Goal: Answer question/provide support: Answer question/provide support

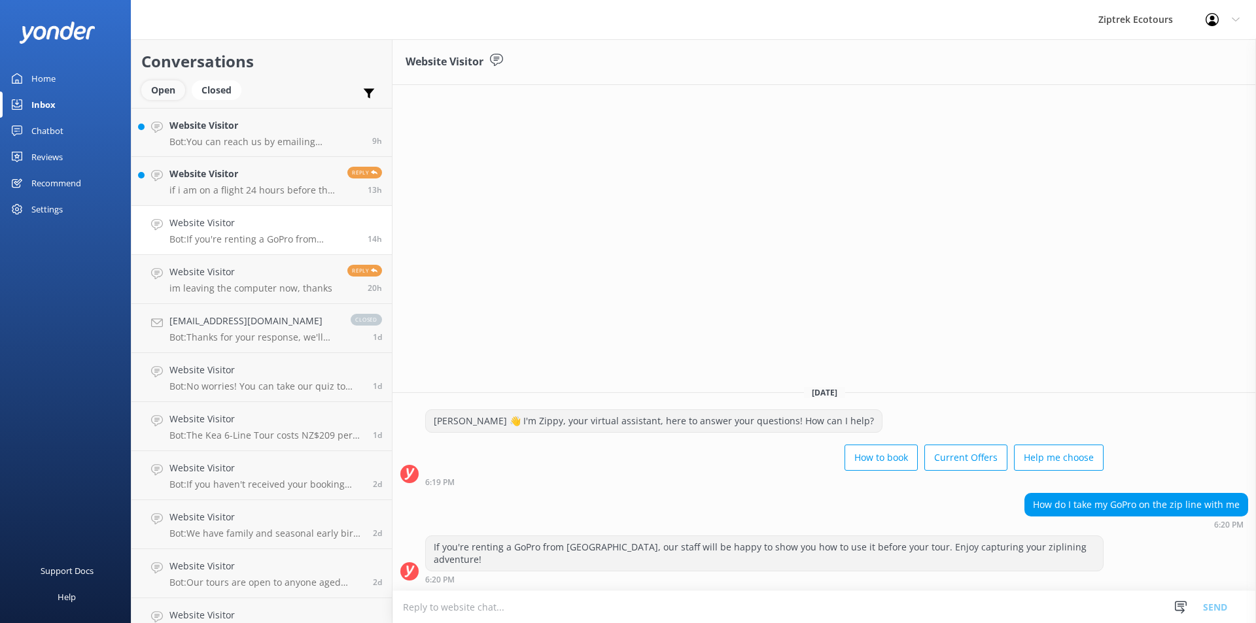
click at [151, 94] on div "Open" at bounding box center [163, 90] width 44 height 20
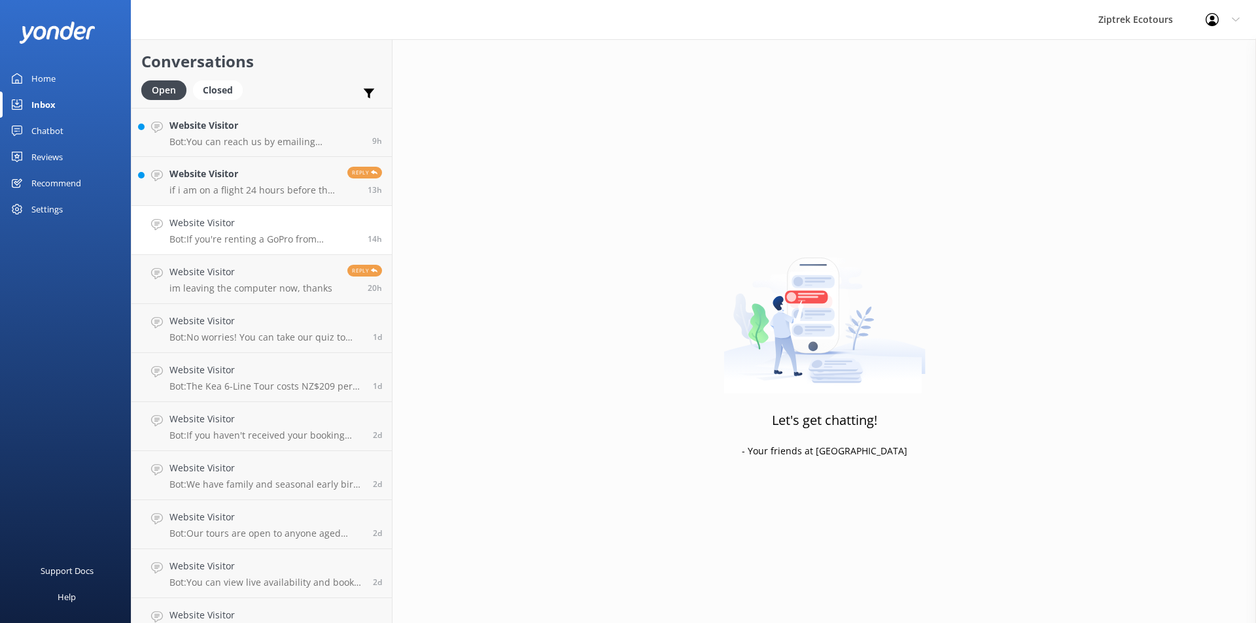
click at [241, 208] on link "Website Visitor Bot: If you're renting a GoPro from [GEOGRAPHIC_DATA], our staf…" at bounding box center [261, 230] width 260 height 49
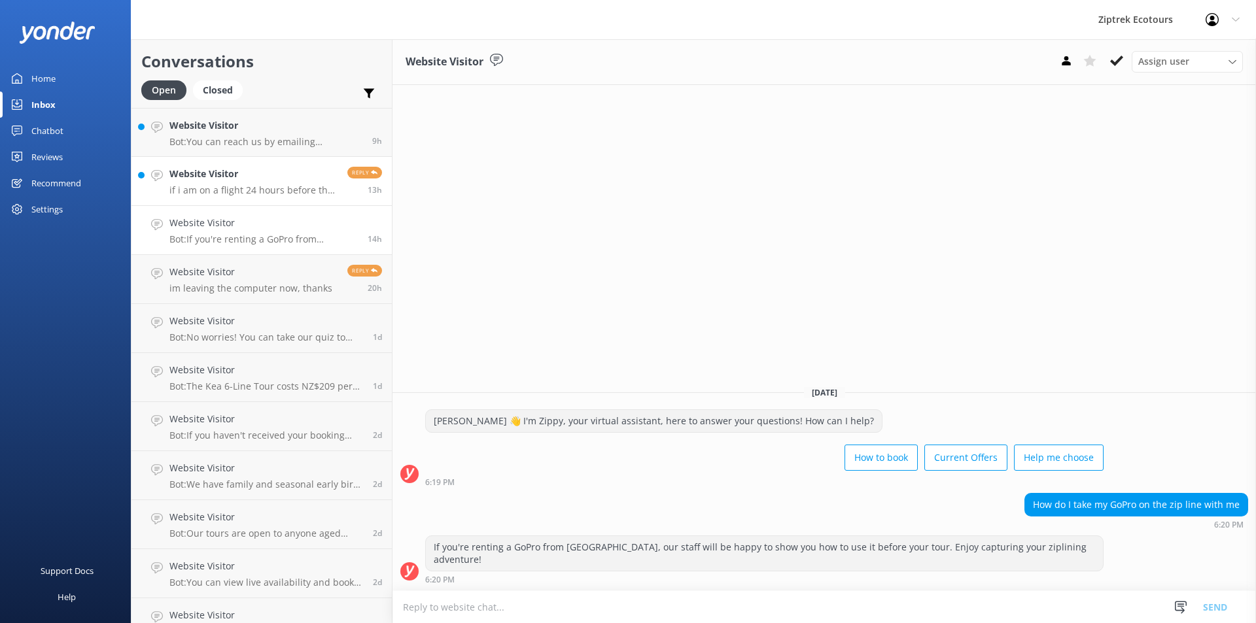
click at [245, 190] on p "if i am on a flight 24 hours before the tour, can i call 48 hours before the to…" at bounding box center [253, 190] width 168 height 12
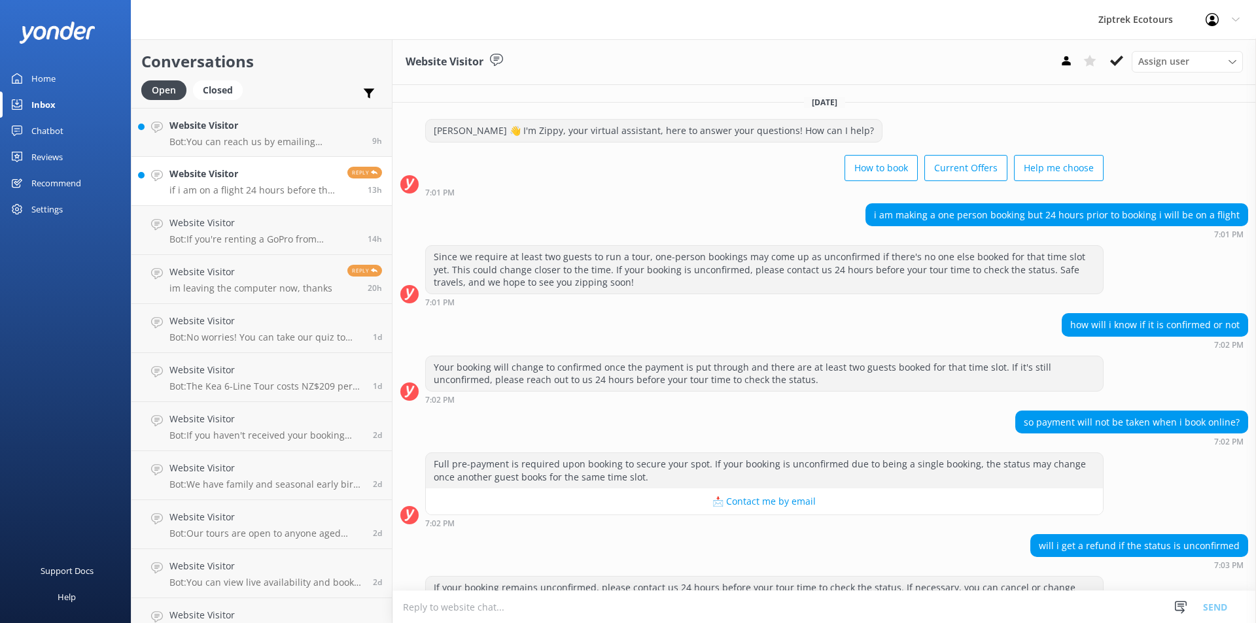
scroll to position [83, 0]
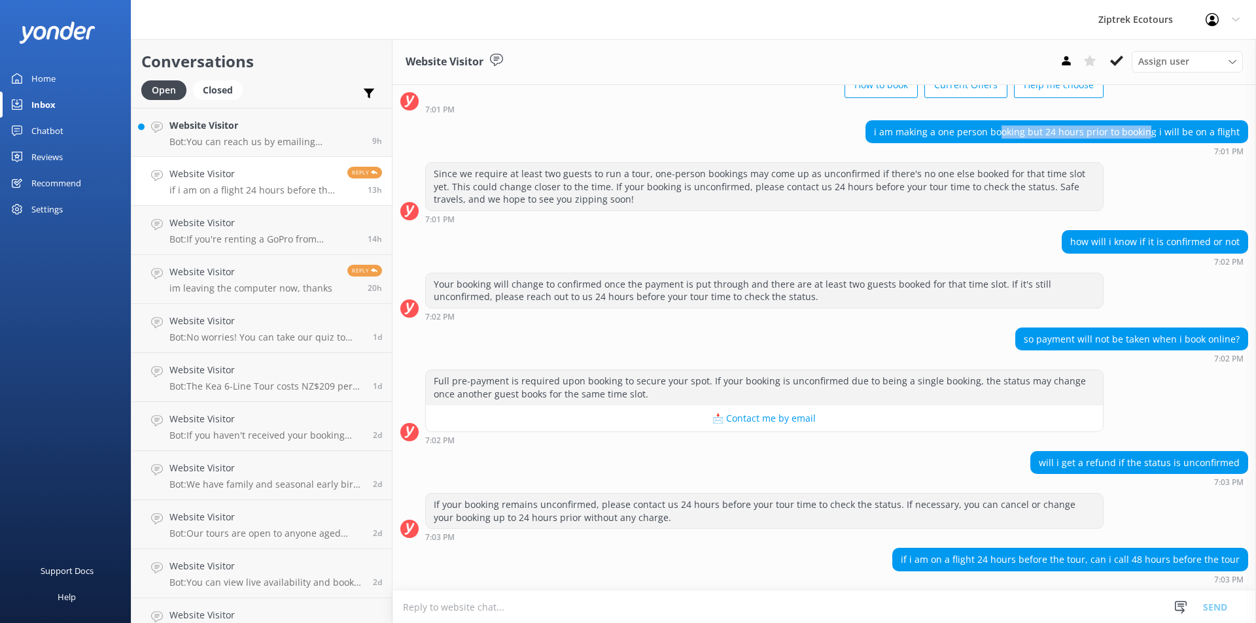
drag, startPoint x: 1001, startPoint y: 137, endPoint x: 1158, endPoint y: 145, distance: 157.2
click at [1157, 135] on div "i am making a one person booking but 24 hours prior to booking i will be on a f…" at bounding box center [1056, 132] width 381 height 22
drag, startPoint x: 1086, startPoint y: 239, endPoint x: 1152, endPoint y: 240, distance: 66.1
click at [1152, 240] on div "how will i know if it is confirmed or not" at bounding box center [1154, 242] width 185 height 22
click at [1151, 241] on div "how will i know if it is confirmed or not" at bounding box center [1154, 242] width 185 height 22
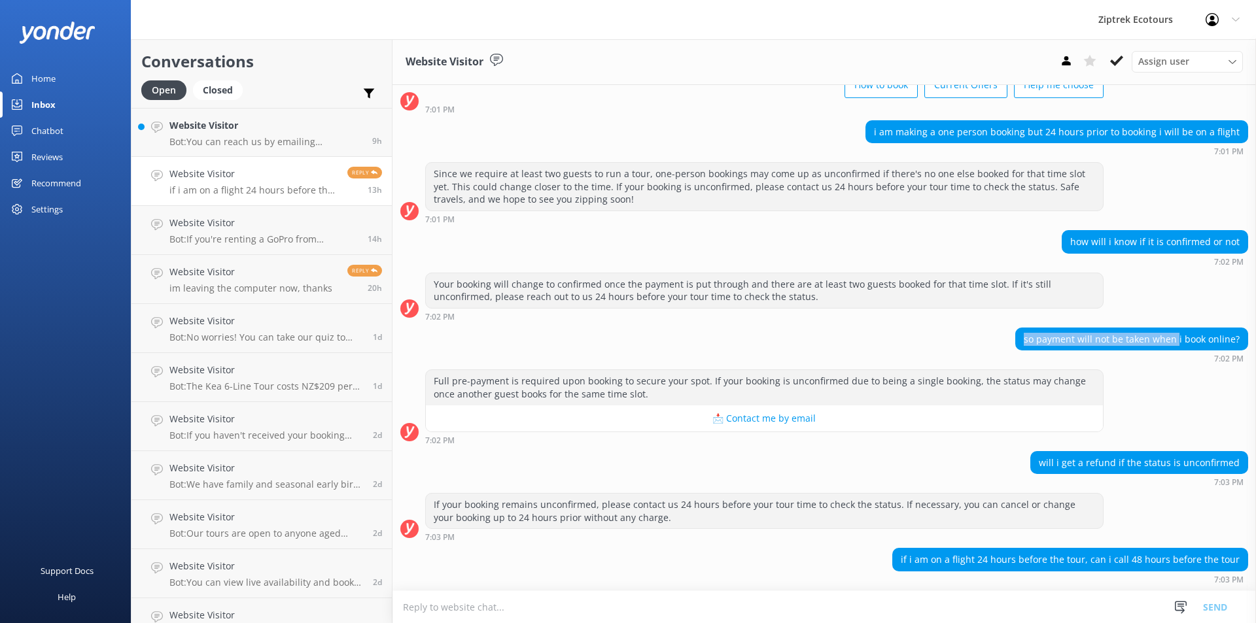
drag, startPoint x: 1019, startPoint y: 334, endPoint x: 1170, endPoint y: 332, distance: 151.1
click at [1170, 332] on div "so payment will not be taken when i book online?" at bounding box center [1132, 339] width 232 height 22
drag, startPoint x: 463, startPoint y: 380, endPoint x: 585, endPoint y: 389, distance: 122.0
click at [580, 387] on div "Full pre-payment is required upon booking to secure your spot. If your booking …" at bounding box center [764, 387] width 677 height 35
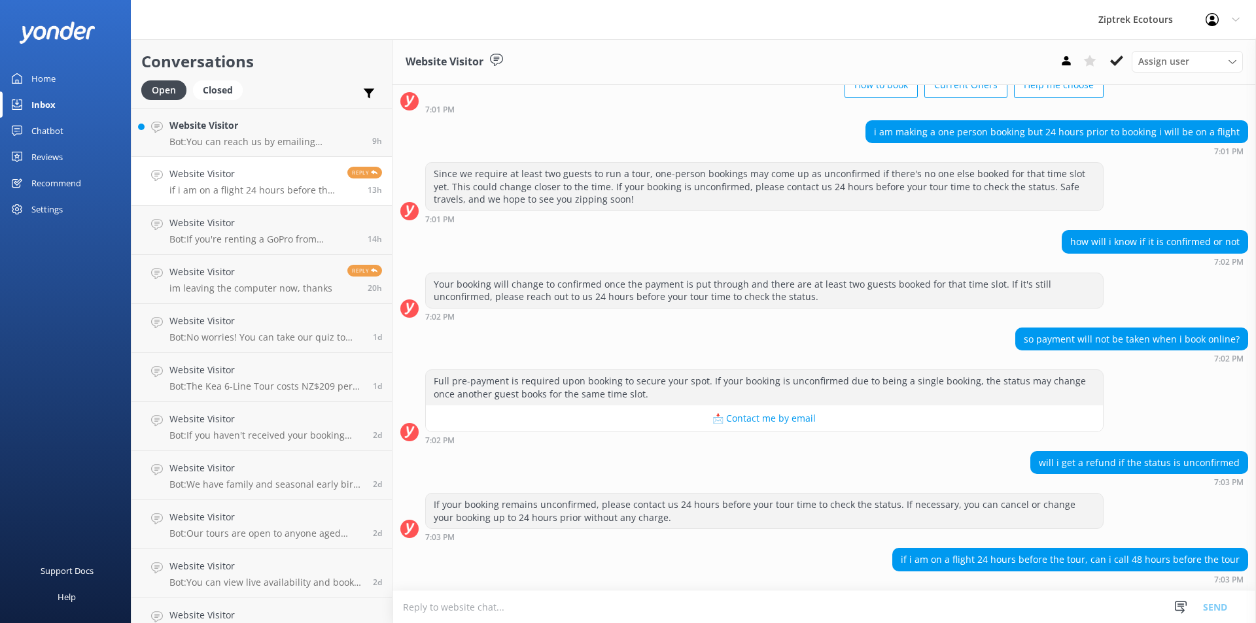
click at [585, 389] on div "Full pre-payment is required upon booking to secure your spot. If your booking …" at bounding box center [764, 387] width 677 height 35
drag, startPoint x: 1045, startPoint y: 461, endPoint x: 1179, endPoint y: 459, distance: 134.1
click at [1179, 459] on div "will i get a refund if the status is unconfirmed" at bounding box center [1139, 463] width 216 height 22
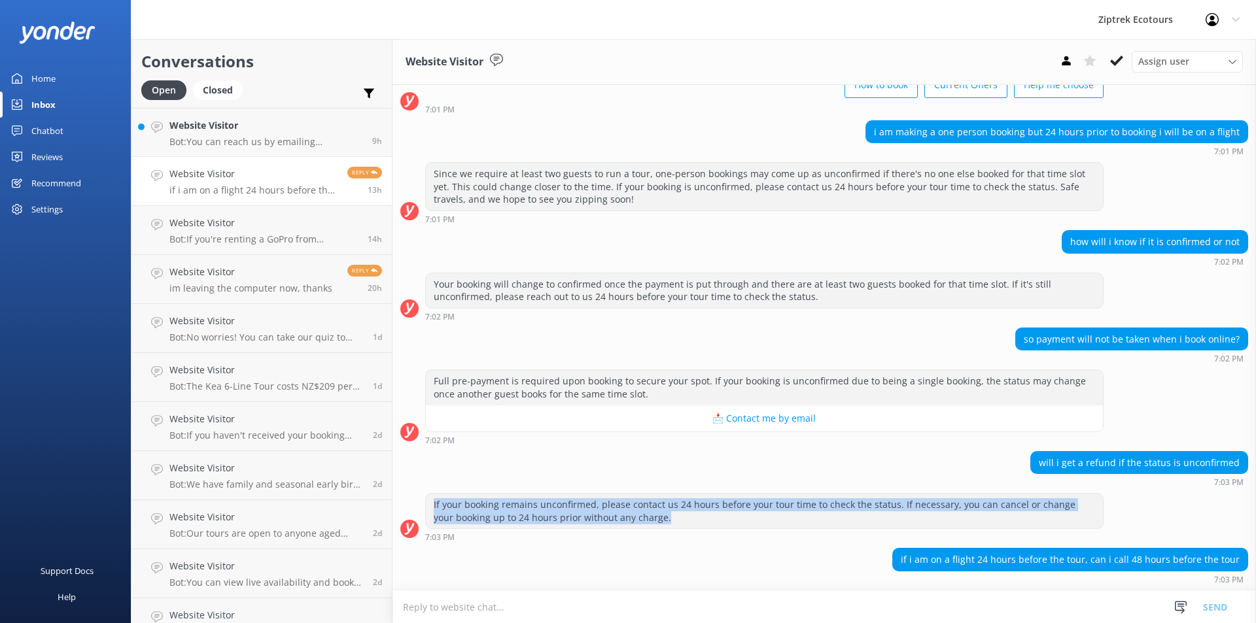
drag, startPoint x: 432, startPoint y: 500, endPoint x: 660, endPoint y: 515, distance: 228.2
click at [660, 515] on div "If your booking remains unconfirmed, please contact us 24 hours before your tou…" at bounding box center [764, 511] width 677 height 35
drag, startPoint x: 660, startPoint y: 515, endPoint x: 621, endPoint y: 506, distance: 39.7
click at [621, 506] on div "If your booking remains unconfirmed, please contact us 24 hours before your tou…" at bounding box center [764, 511] width 677 height 35
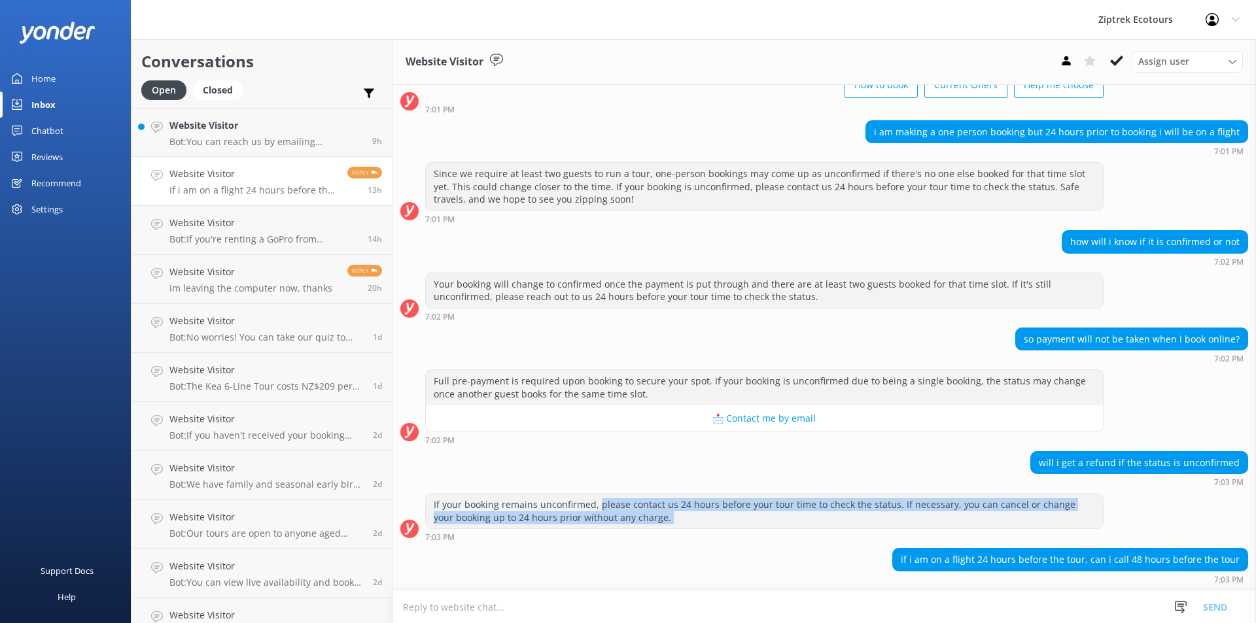
click at [621, 506] on div "If your booking remains unconfirmed, please contact us 24 hours before your tou…" at bounding box center [764, 511] width 677 height 35
drag, startPoint x: 621, startPoint y: 506, endPoint x: 634, endPoint y: 520, distance: 19.0
click at [634, 520] on div "If your booking remains unconfirmed, please contact us 24 hours before your tou…" at bounding box center [764, 511] width 677 height 35
drag, startPoint x: 634, startPoint y: 520, endPoint x: 596, endPoint y: 508, distance: 39.9
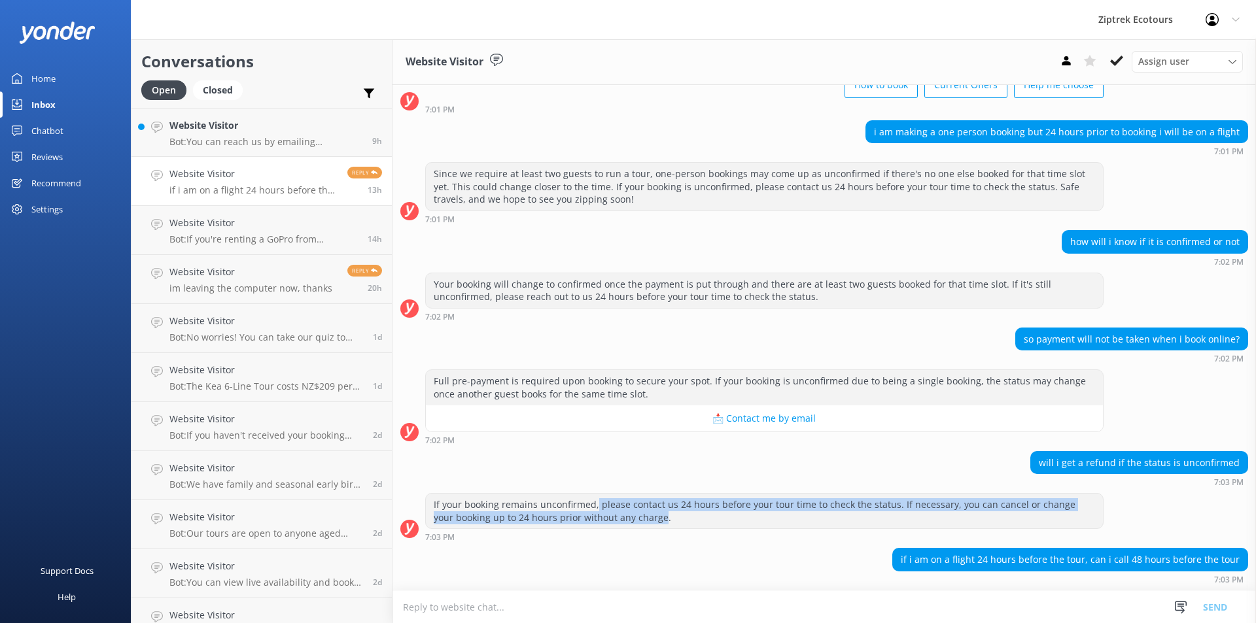
click at [596, 508] on div "If your booking remains unconfirmed, please contact us 24 hours before your tou…" at bounding box center [764, 511] width 677 height 35
drag, startPoint x: 596, startPoint y: 508, endPoint x: 619, endPoint y: 523, distance: 27.8
click at [619, 523] on div "If your booking remains unconfirmed, please contact us 24 hours before your tou…" at bounding box center [764, 511] width 677 height 35
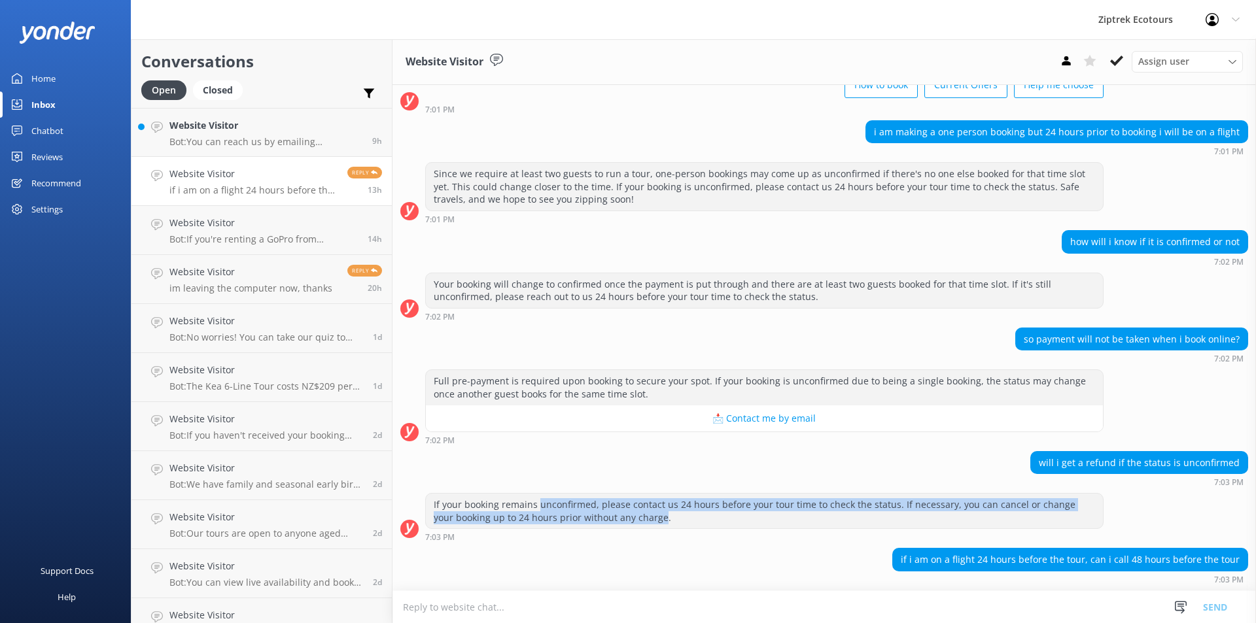
drag, startPoint x: 619, startPoint y: 523, endPoint x: 572, endPoint y: 504, distance: 50.8
click at [575, 504] on div "If your booking remains unconfirmed, please contact us 24 hours before your tou…" at bounding box center [764, 511] width 677 height 35
click at [571, 504] on div "If your booking remains unconfirmed, please contact us 24 hours before your tou…" at bounding box center [764, 511] width 677 height 35
drag, startPoint x: 530, startPoint y: 502, endPoint x: 629, endPoint y: 519, distance: 99.5
click at [629, 519] on div "If your booking remains unconfirmed, please contact us 24 hours before your tou…" at bounding box center [764, 511] width 677 height 35
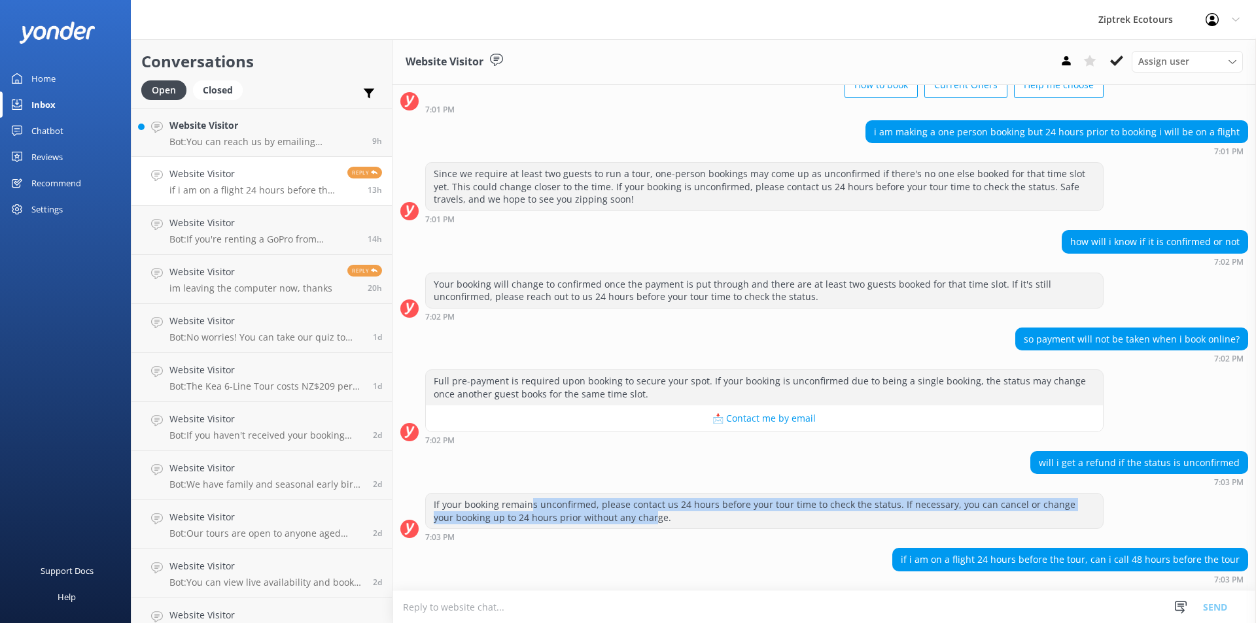
click at [629, 519] on div "If your booking remains unconfirmed, please contact us 24 hours before your tou…" at bounding box center [764, 511] width 677 height 35
drag, startPoint x: 651, startPoint y: 520, endPoint x: 411, endPoint y: 503, distance: 240.6
click at [412, 503] on div "If your booking remains unconfirmed, please contact us 24 hours before your tou…" at bounding box center [823, 517] width 863 height 48
click at [453, 511] on div "If your booking remains unconfirmed, please contact us 24 hours before your tou…" at bounding box center [764, 511] width 677 height 35
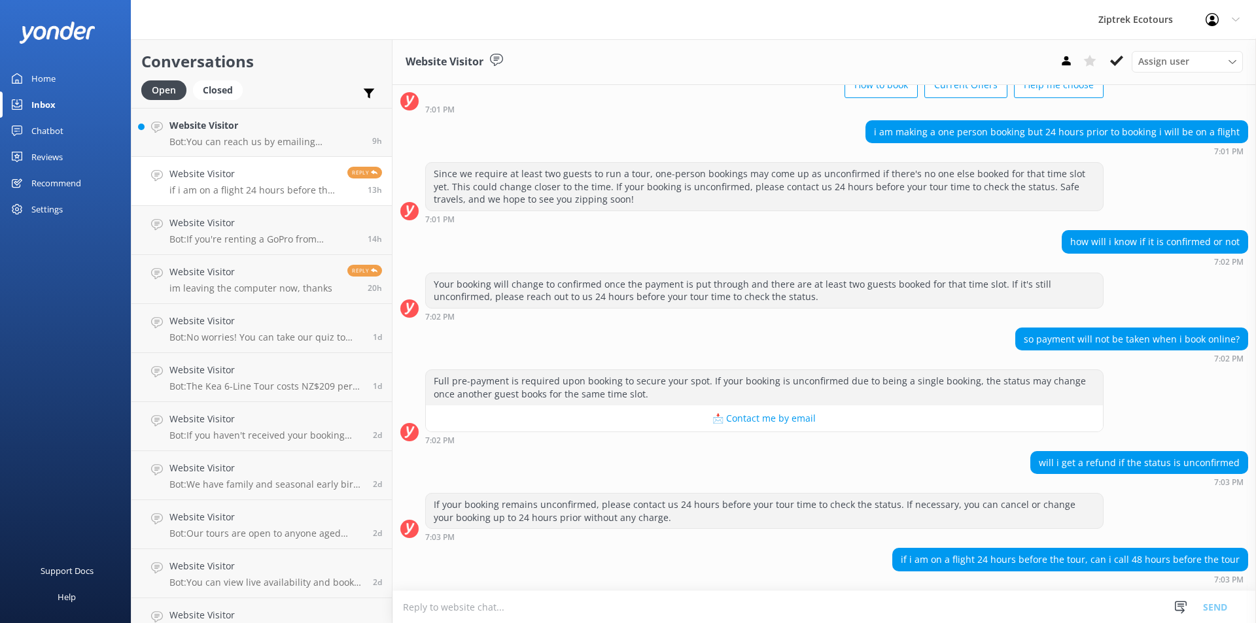
click at [425, 598] on textarea at bounding box center [823, 607] width 863 height 32
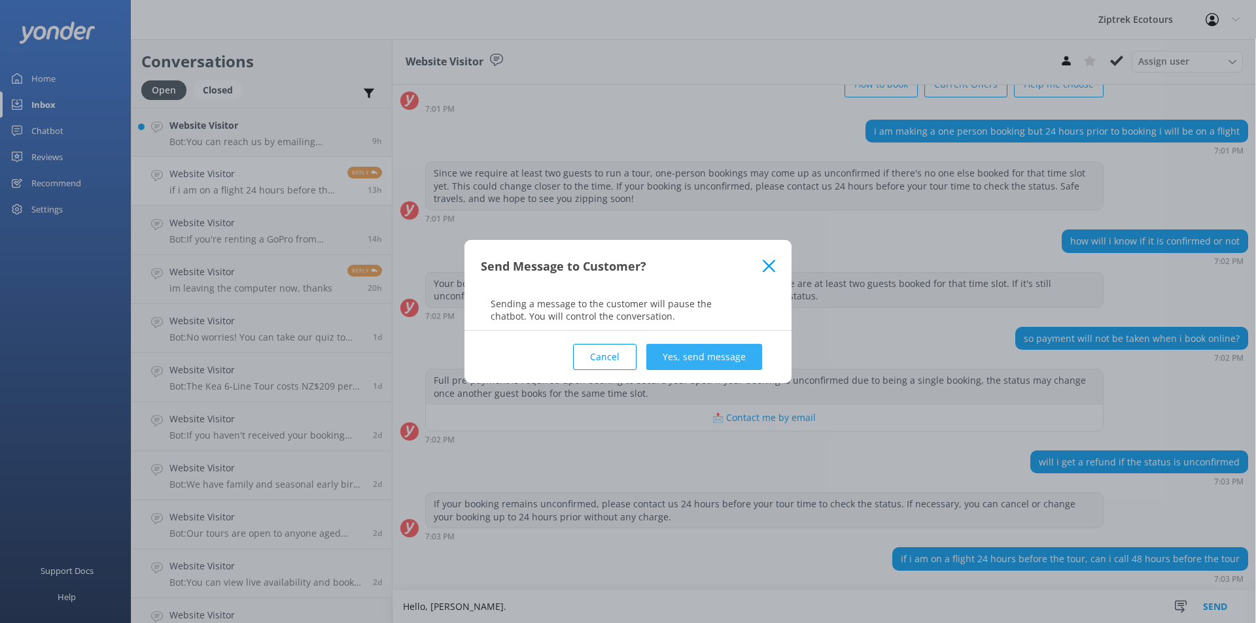
type textarea "Hello, [PERSON_NAME]."
click at [733, 349] on button "Yes, send message" at bounding box center [704, 357] width 116 height 26
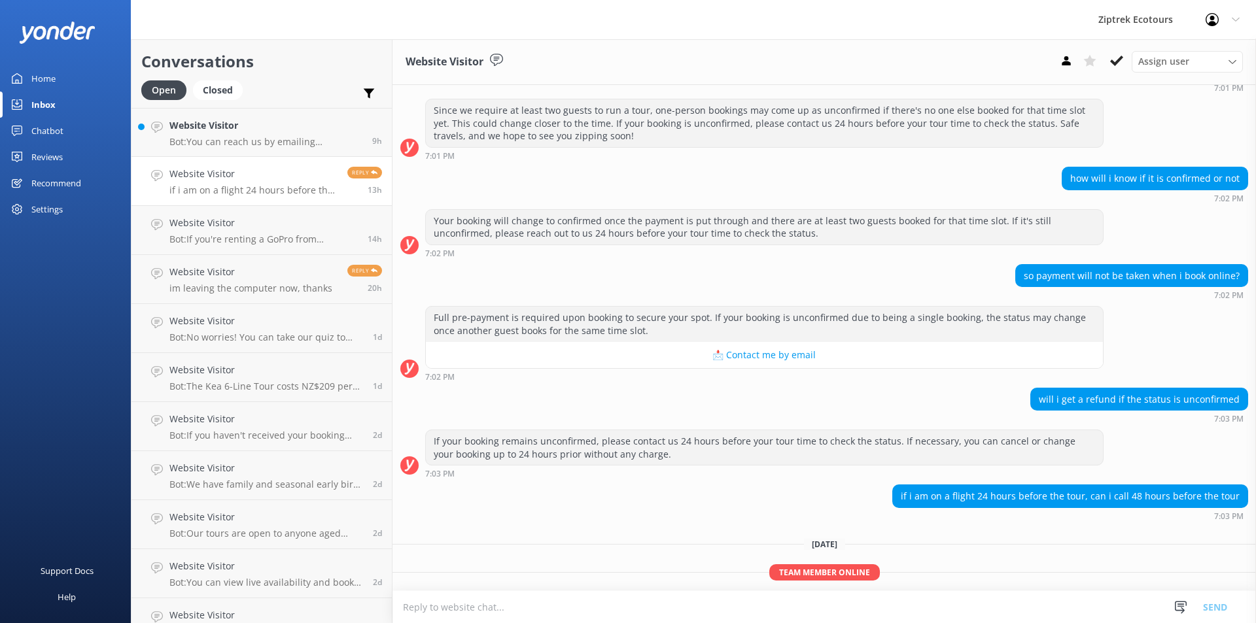
scroll to position [192, 0]
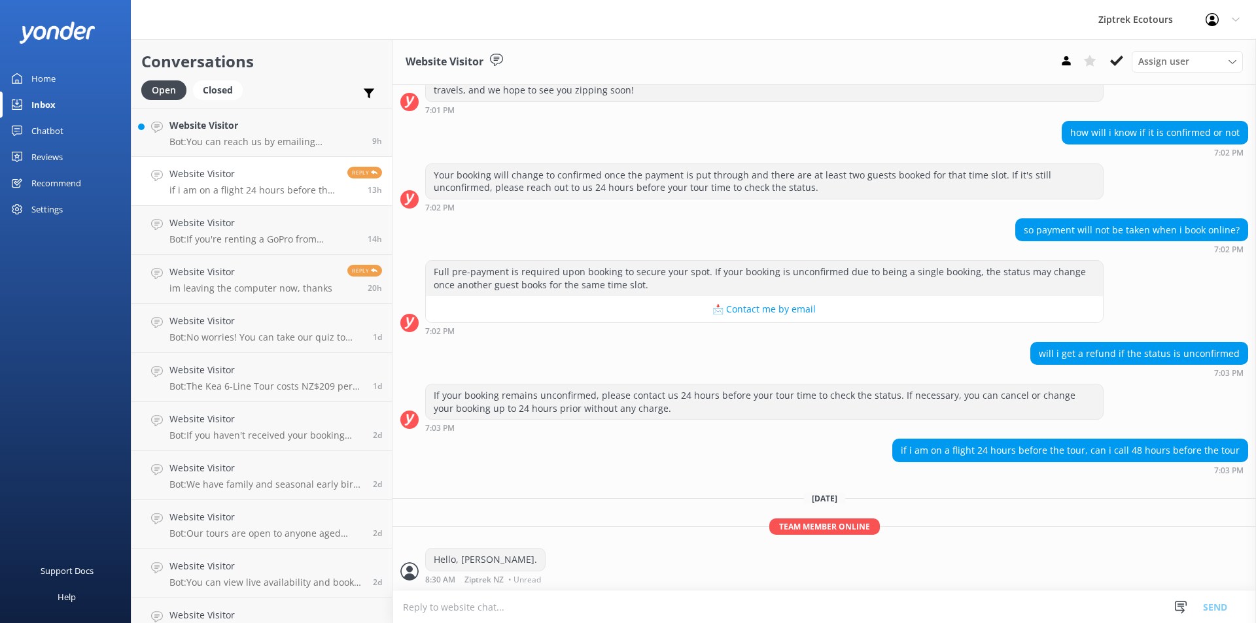
click at [523, 609] on textarea at bounding box center [823, 607] width 863 height 32
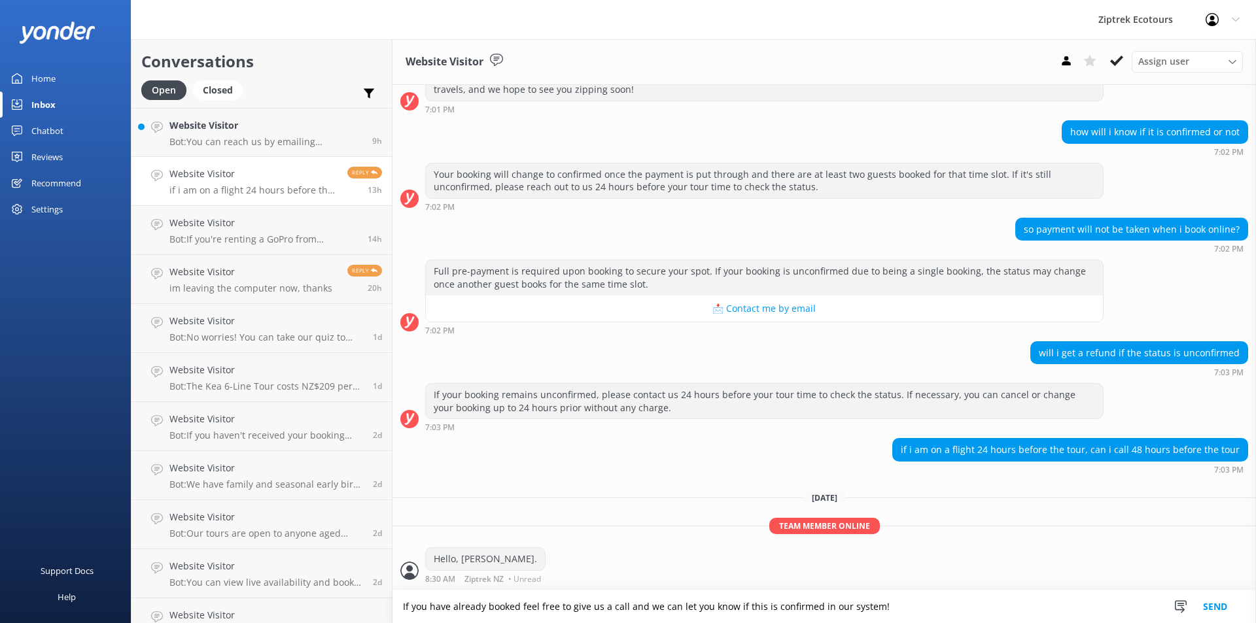
type textarea "If you have already booked feel free to give us a call and we can let you know …"
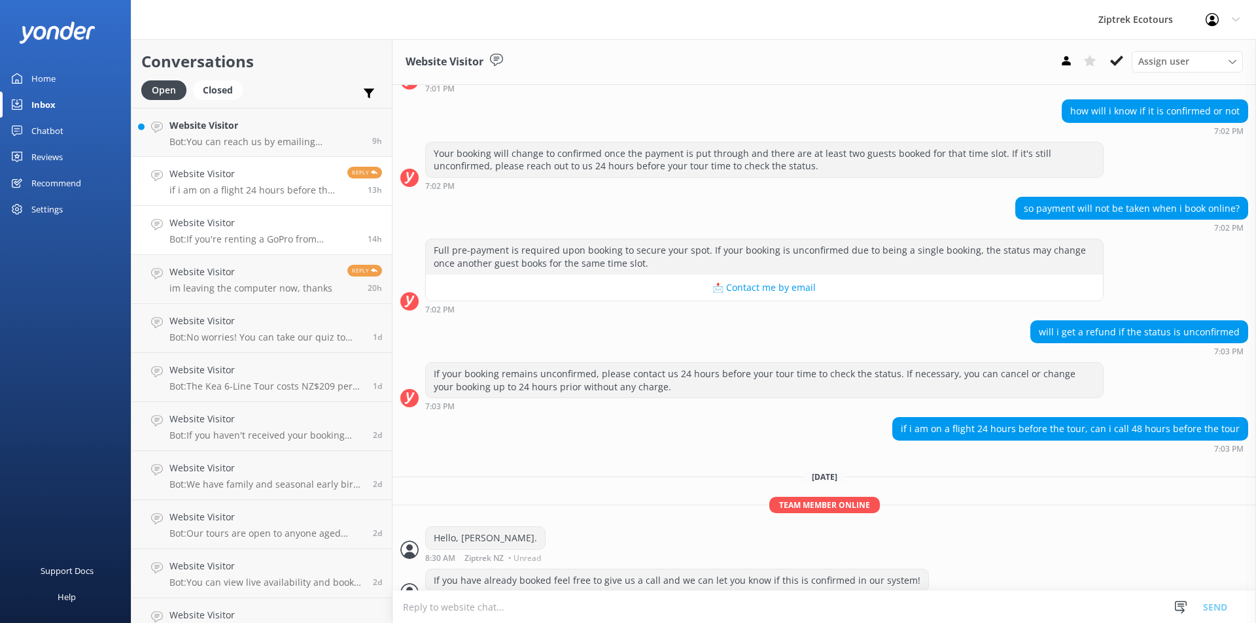
scroll to position [235, 0]
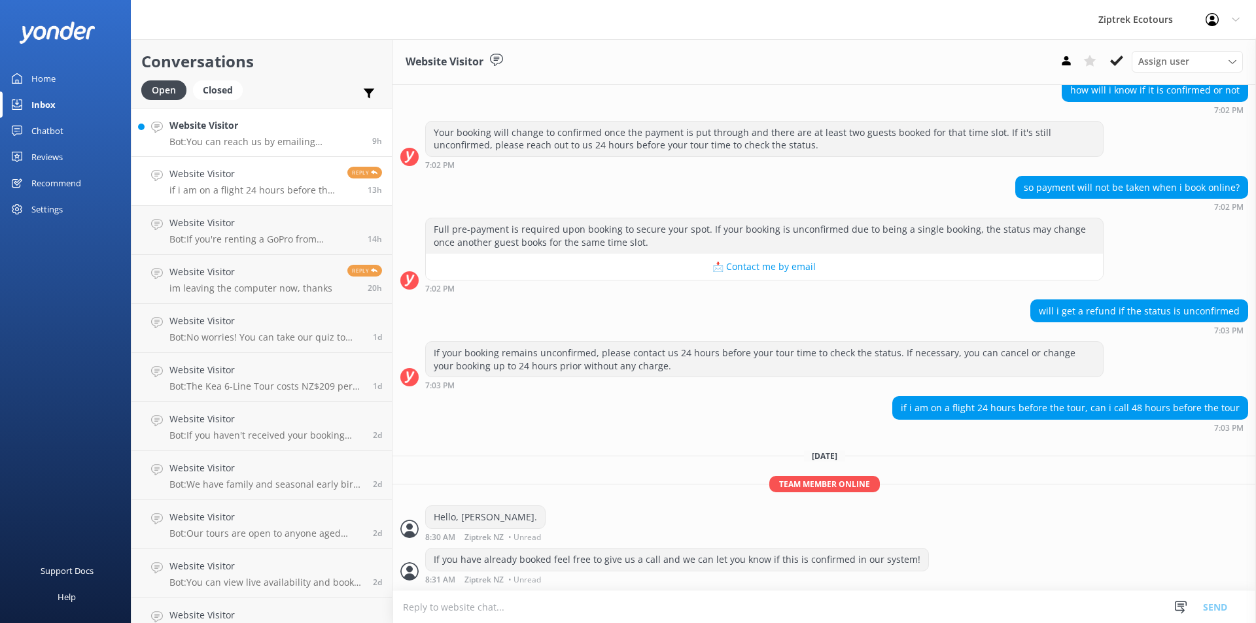
click at [265, 141] on p "Bot: You can reach us by emailing [EMAIL_ADDRESS][DOMAIN_NAME]. We're here to h…" at bounding box center [265, 142] width 193 height 12
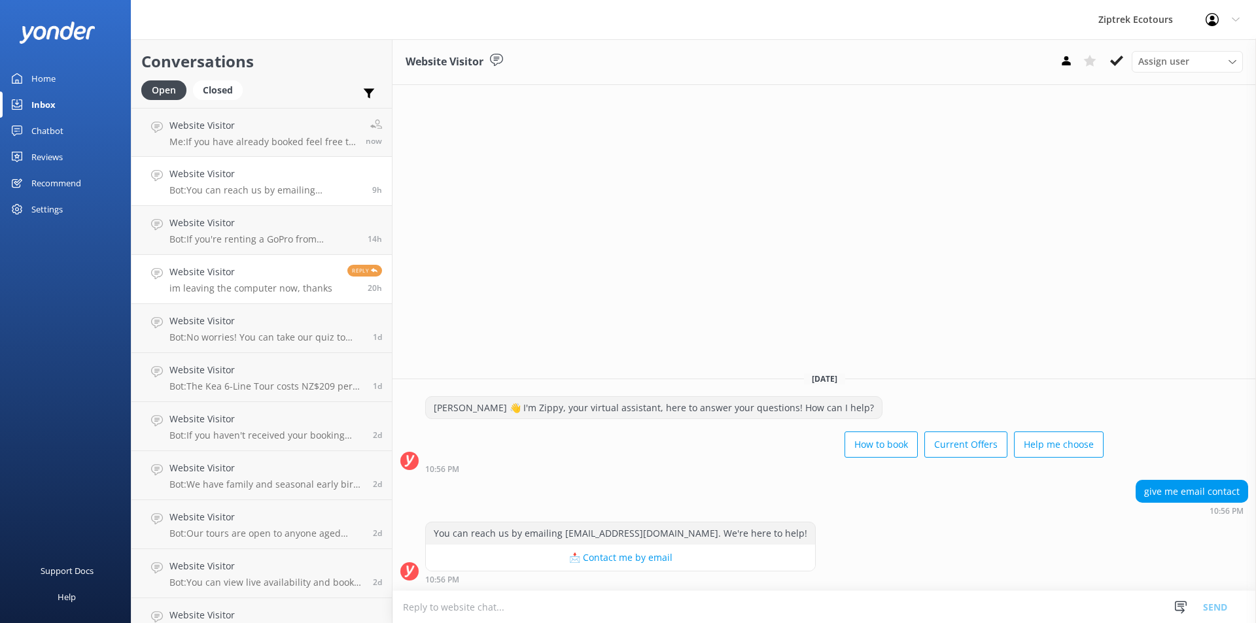
click at [300, 290] on p "im leaving the computer now, thanks" at bounding box center [250, 289] width 163 height 12
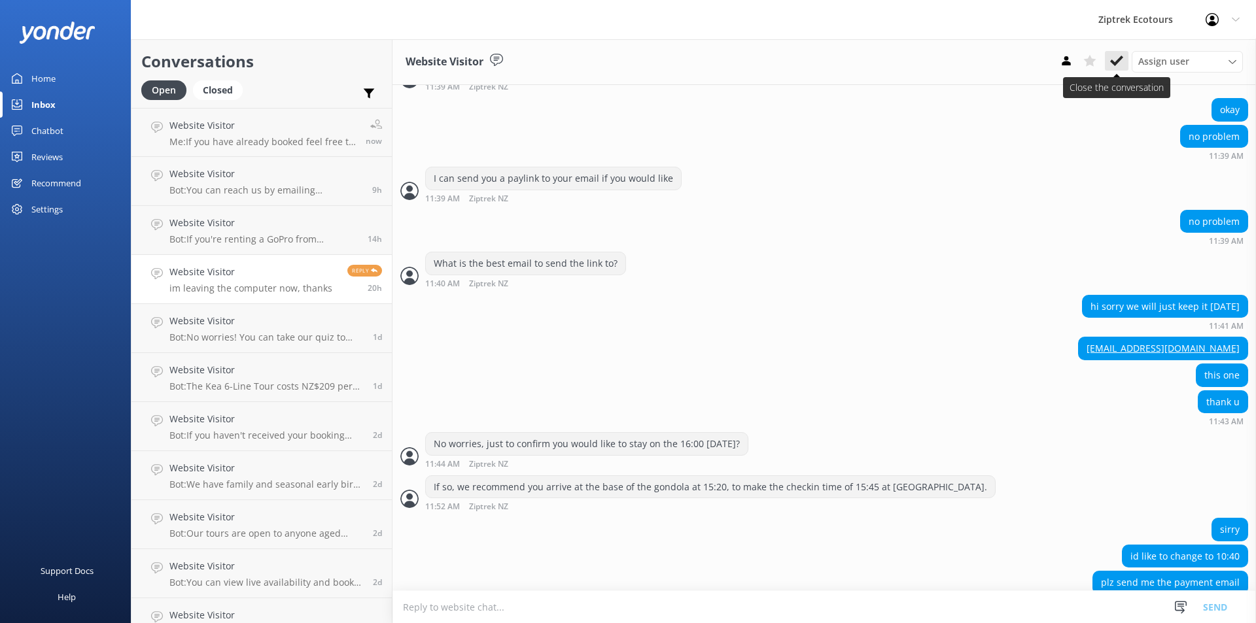
scroll to position [1108, 0]
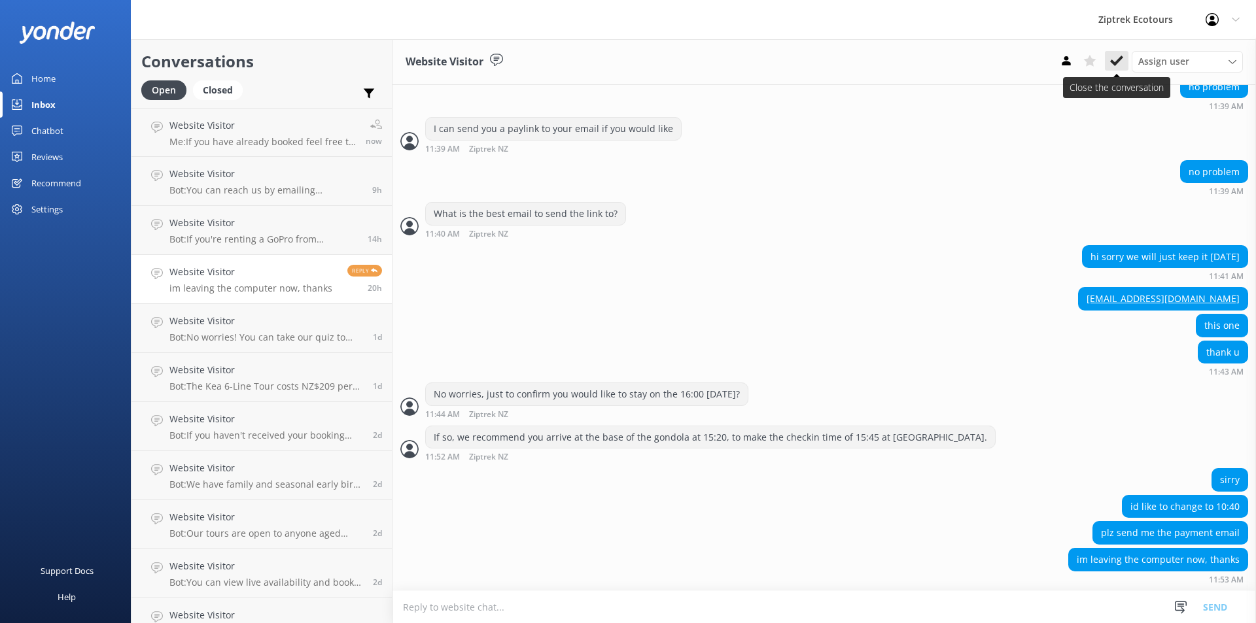
click at [1115, 61] on icon at bounding box center [1116, 60] width 13 height 13
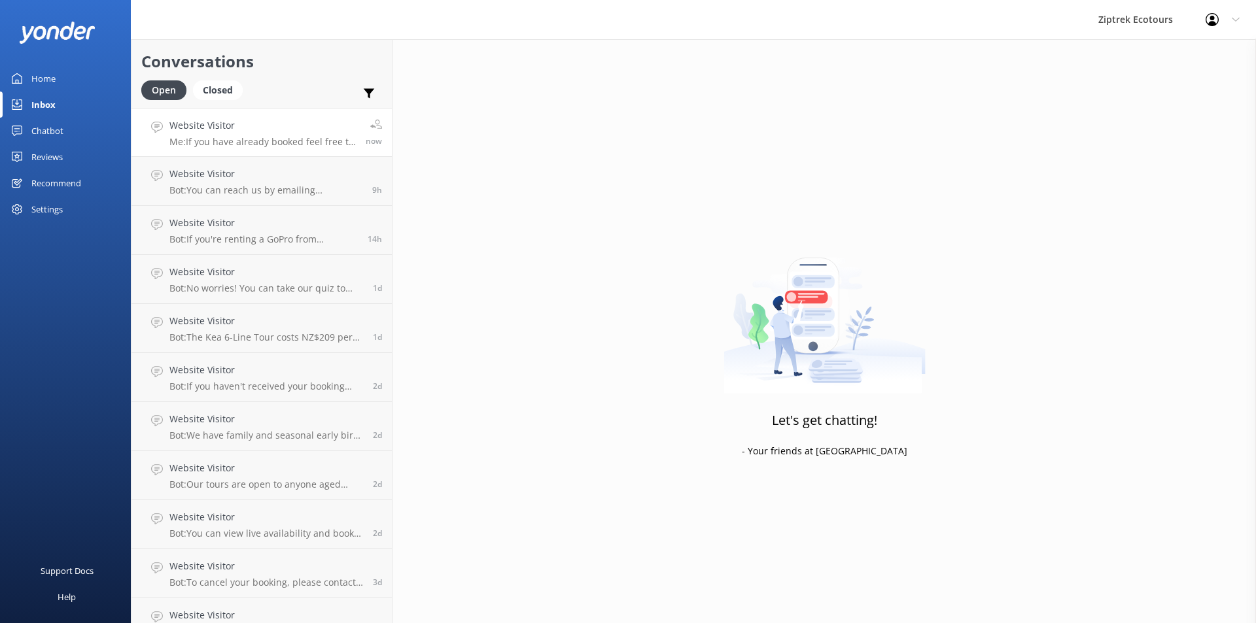
click at [204, 140] on p "Me: If you have already booked feel free to give us a call and we can let you k…" at bounding box center [262, 142] width 186 height 12
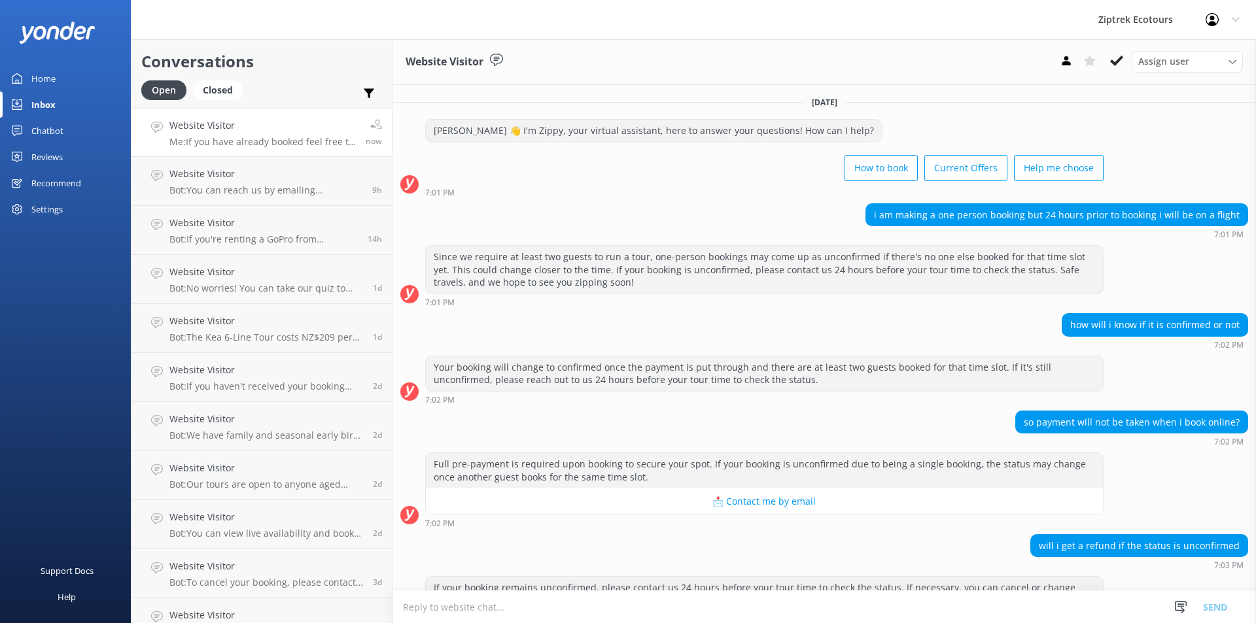
scroll to position [235, 0]
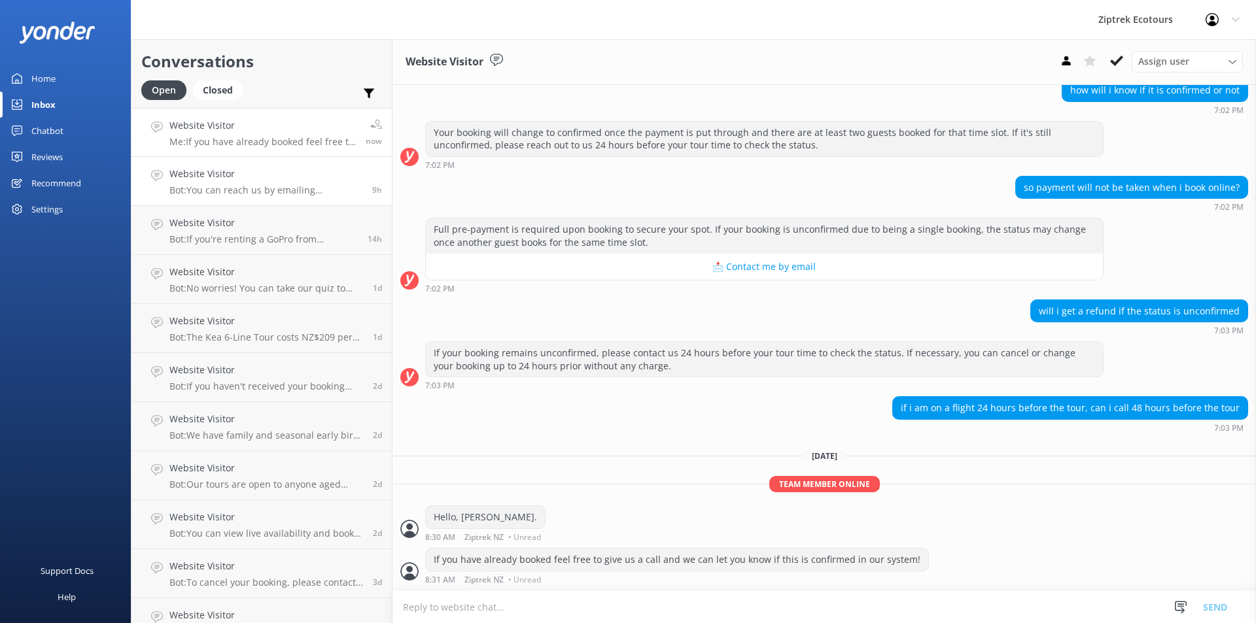
click at [275, 185] on p "Bot: You can reach us by emailing [EMAIL_ADDRESS][DOMAIN_NAME]. We're here to h…" at bounding box center [265, 190] width 193 height 12
